Goal: Find specific page/section

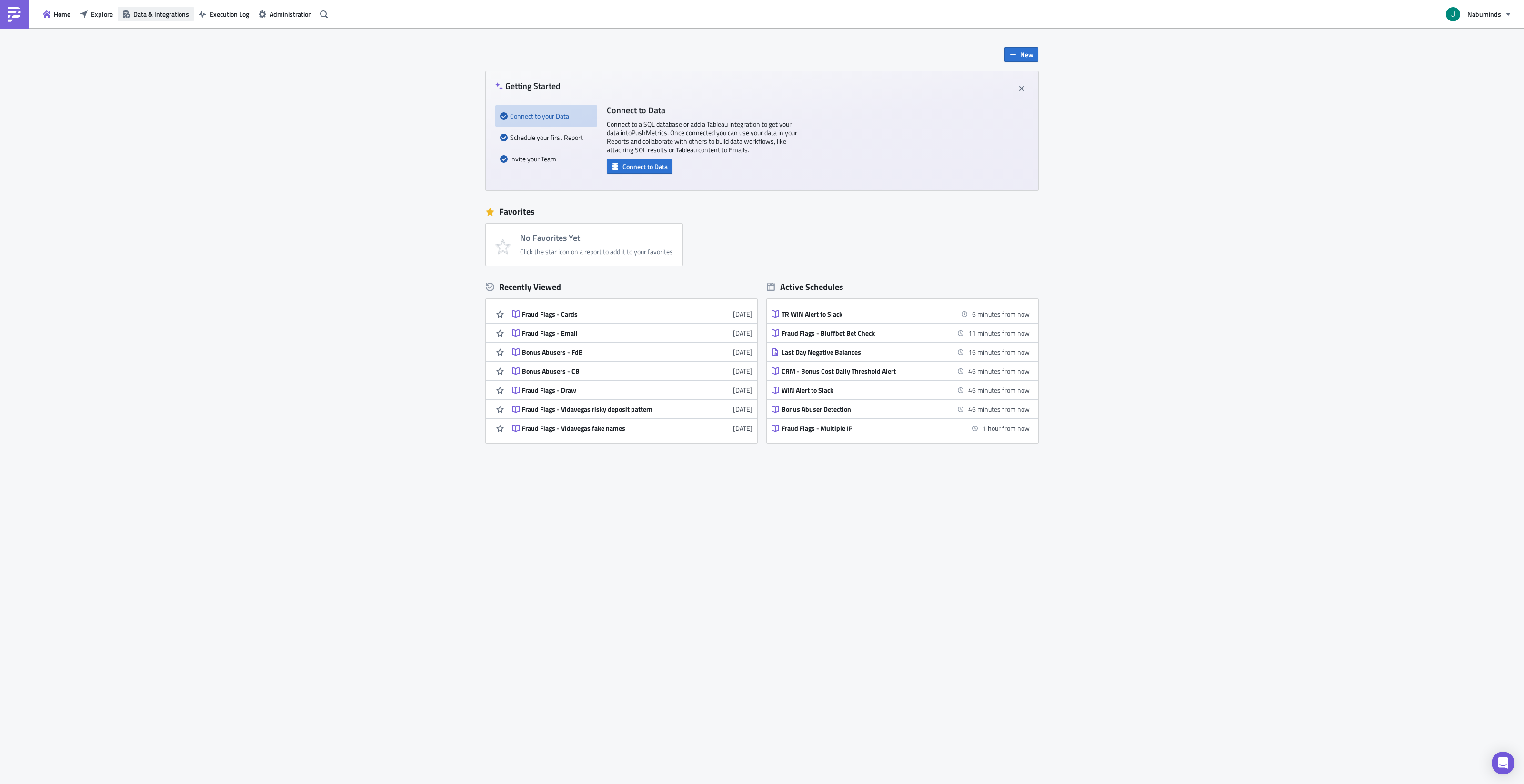
click at [122, 18] on button "Data & Integrations" at bounding box center [156, 14] width 76 height 15
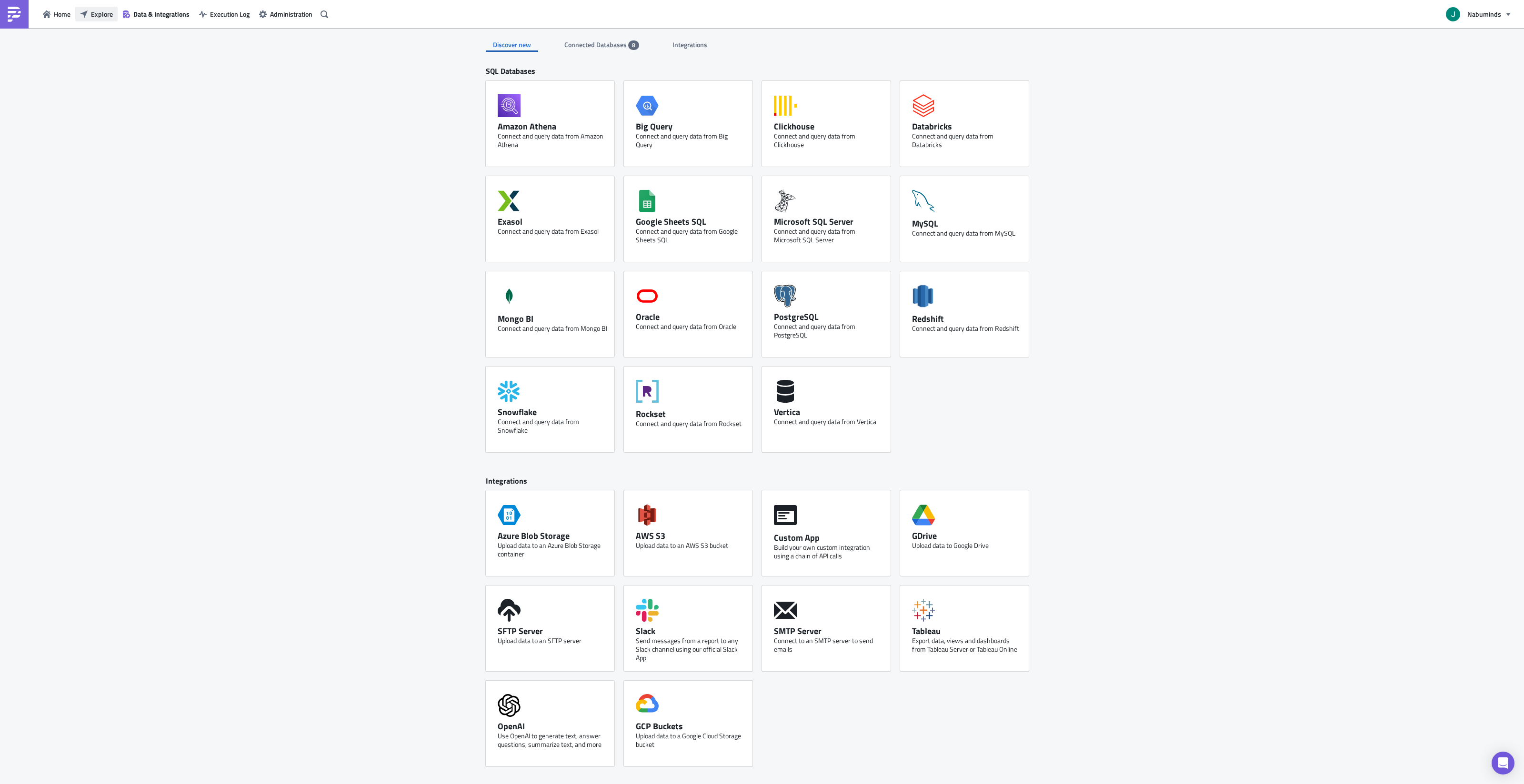
click at [91, 15] on button "Explore" at bounding box center [96, 14] width 43 height 15
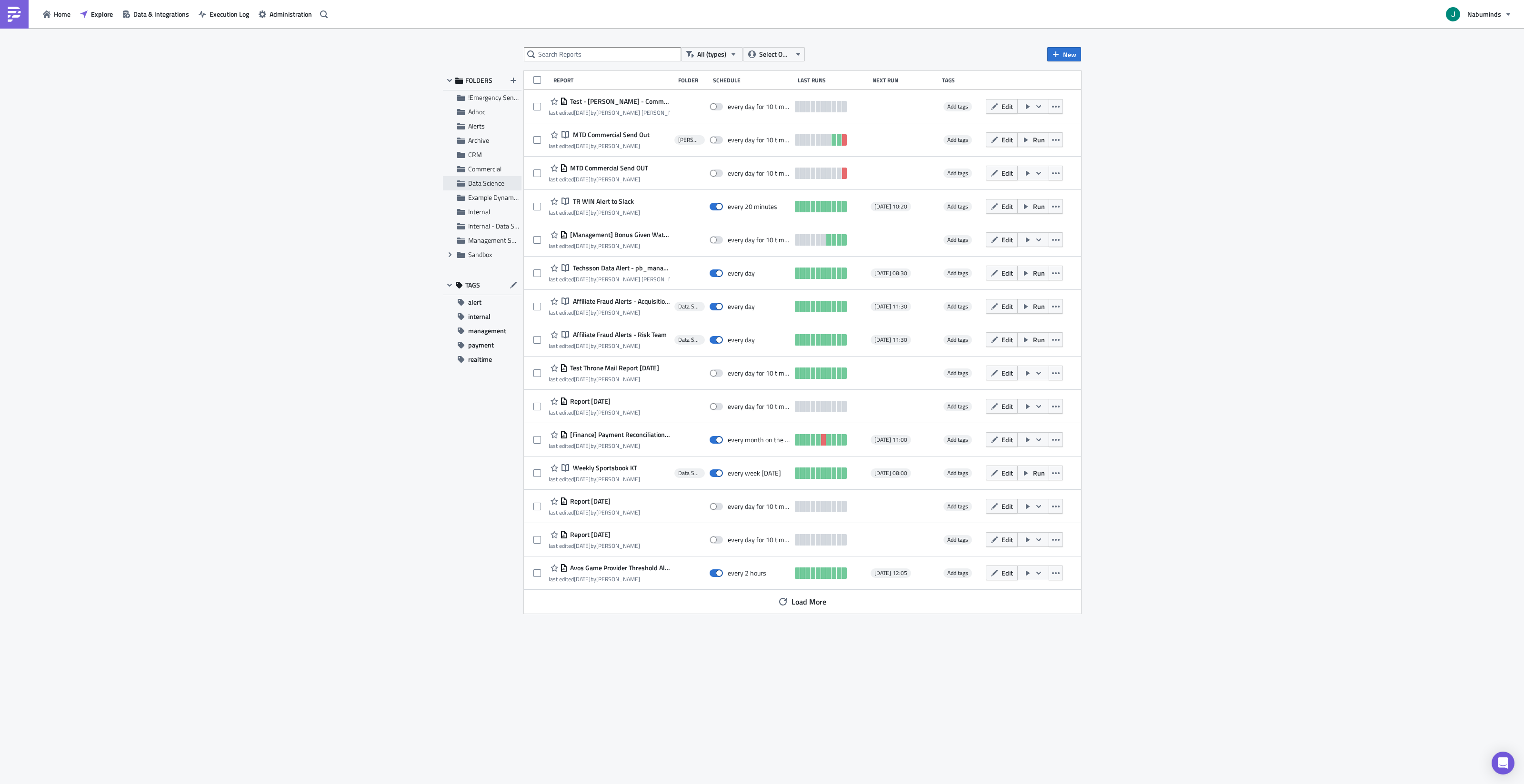
click at [490, 184] on span "Data Science" at bounding box center [486, 183] width 36 height 10
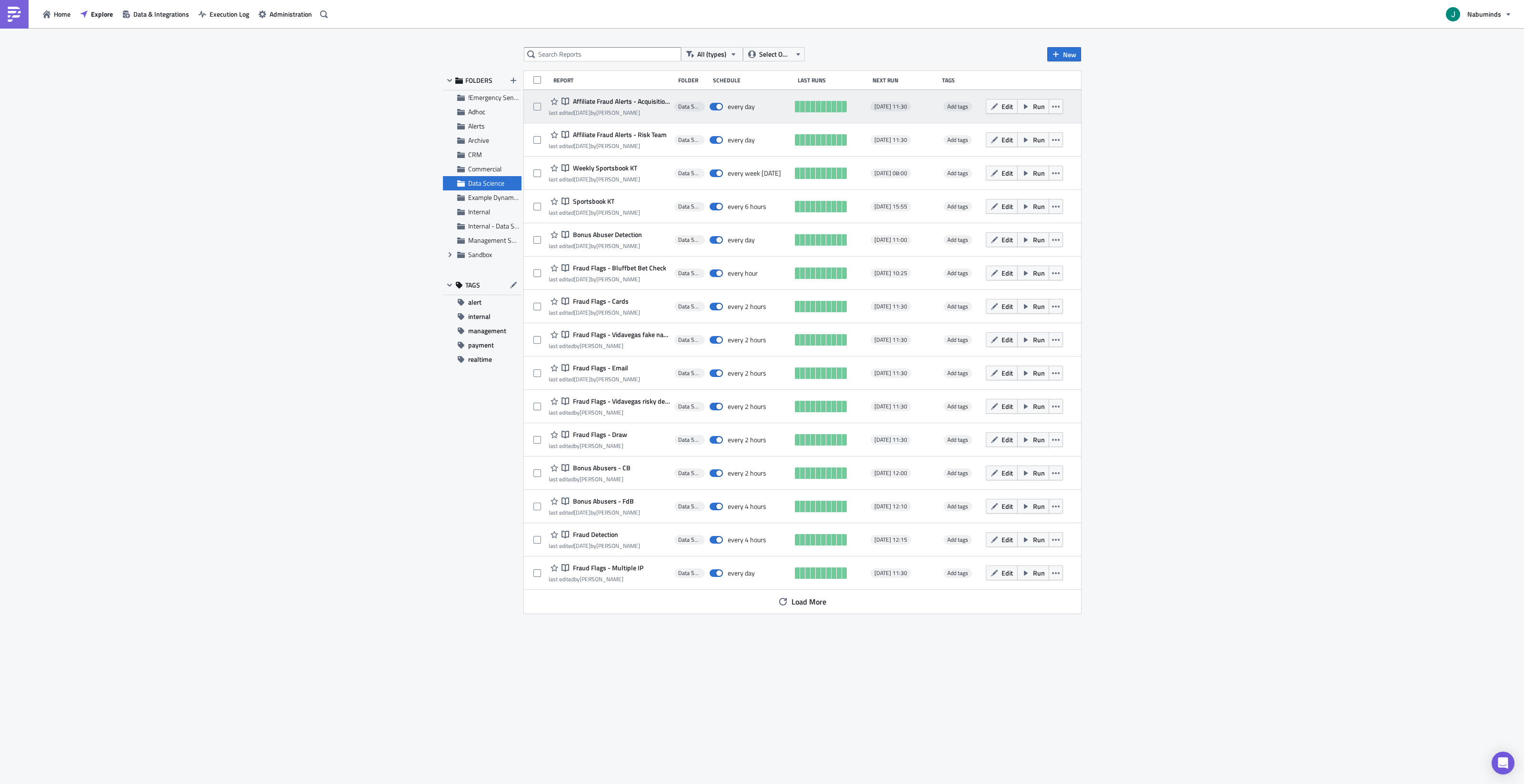
click at [605, 103] on span "Affiliate Fraud Alerts - Acquisition Team" at bounding box center [619, 101] width 99 height 8
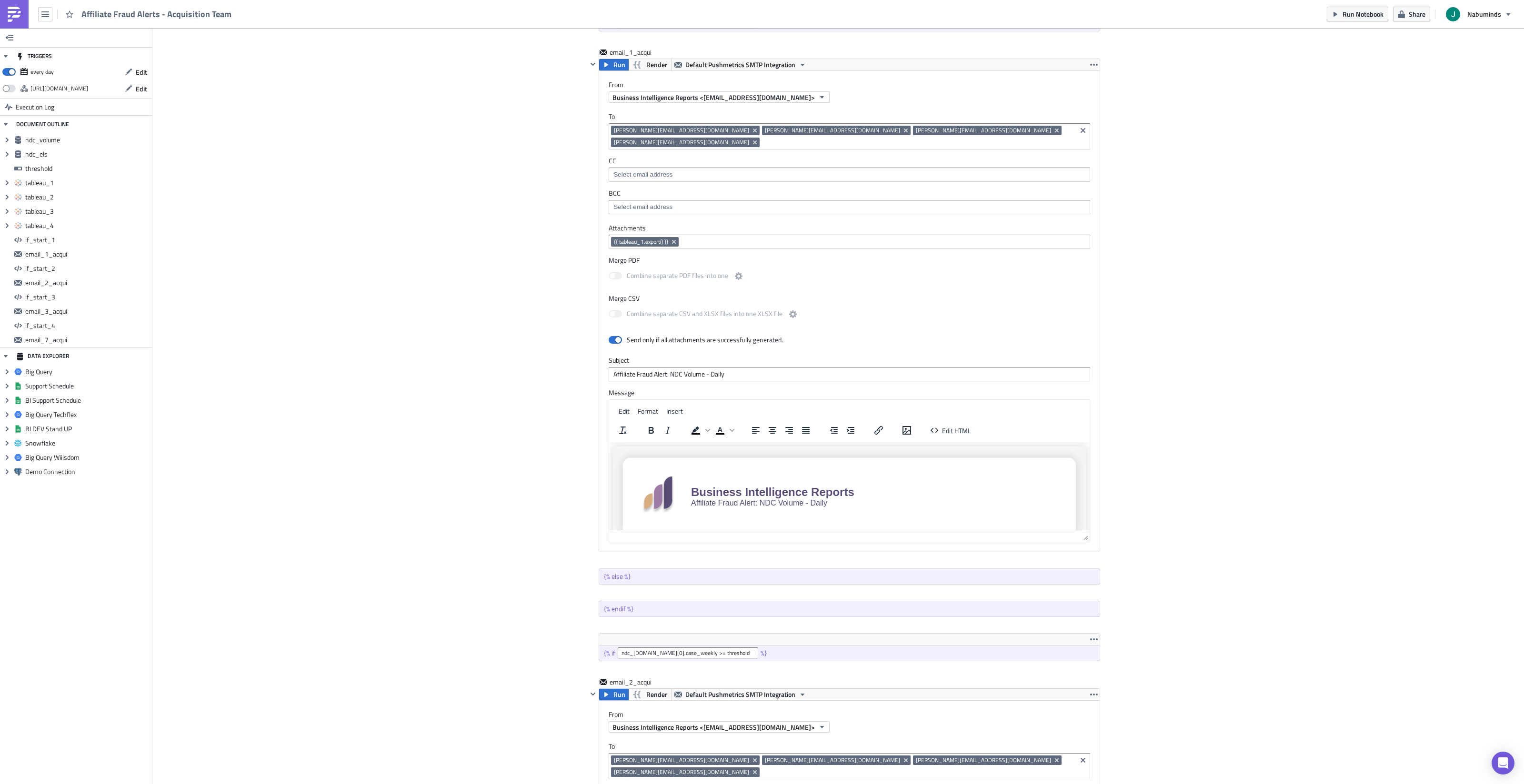
scroll to position [109, 500]
